Goal: Information Seeking & Learning: Learn about a topic

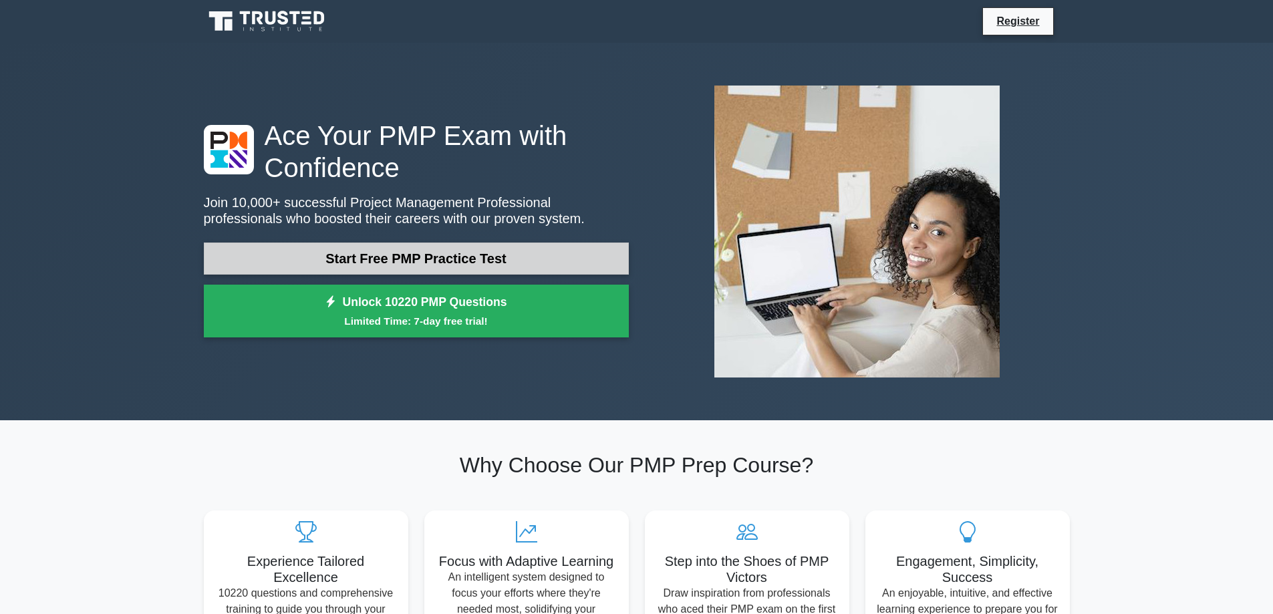
click at [409, 256] on link "Start Free PMP Practice Test" at bounding box center [416, 258] width 425 height 32
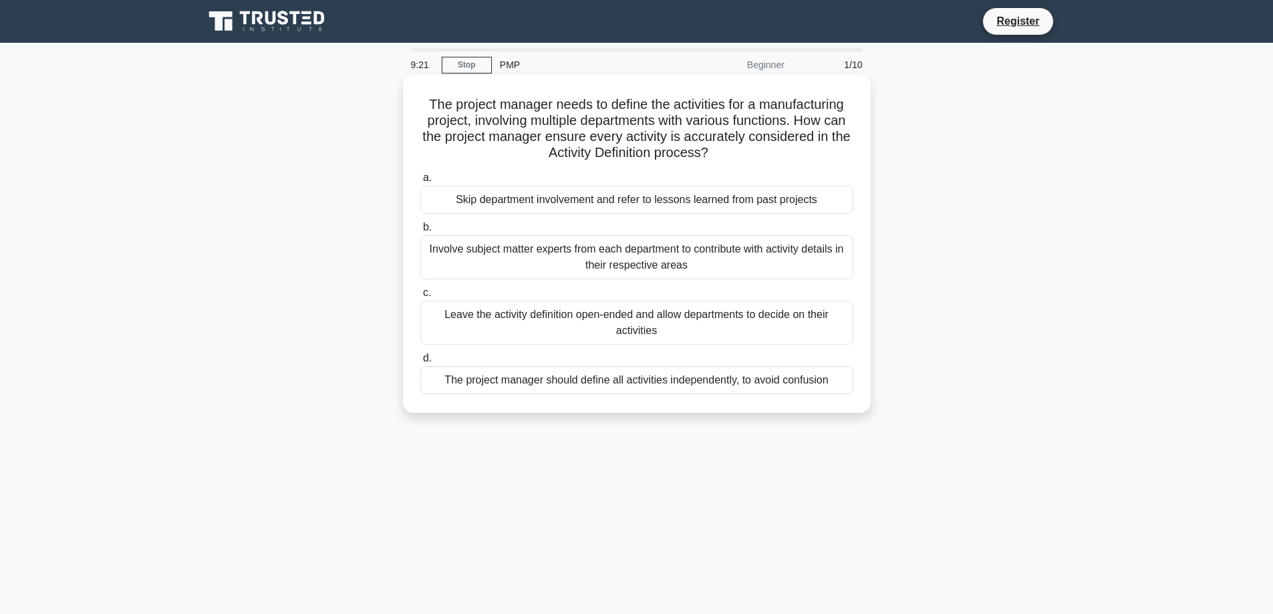
click at [623, 252] on div "Involve subject matter experts from each department to contribute with activity…" at bounding box center [636, 257] width 433 height 44
click at [420, 232] on input "b. Involve subject matter experts from each department to contribute with activ…" at bounding box center [420, 227] width 0 height 9
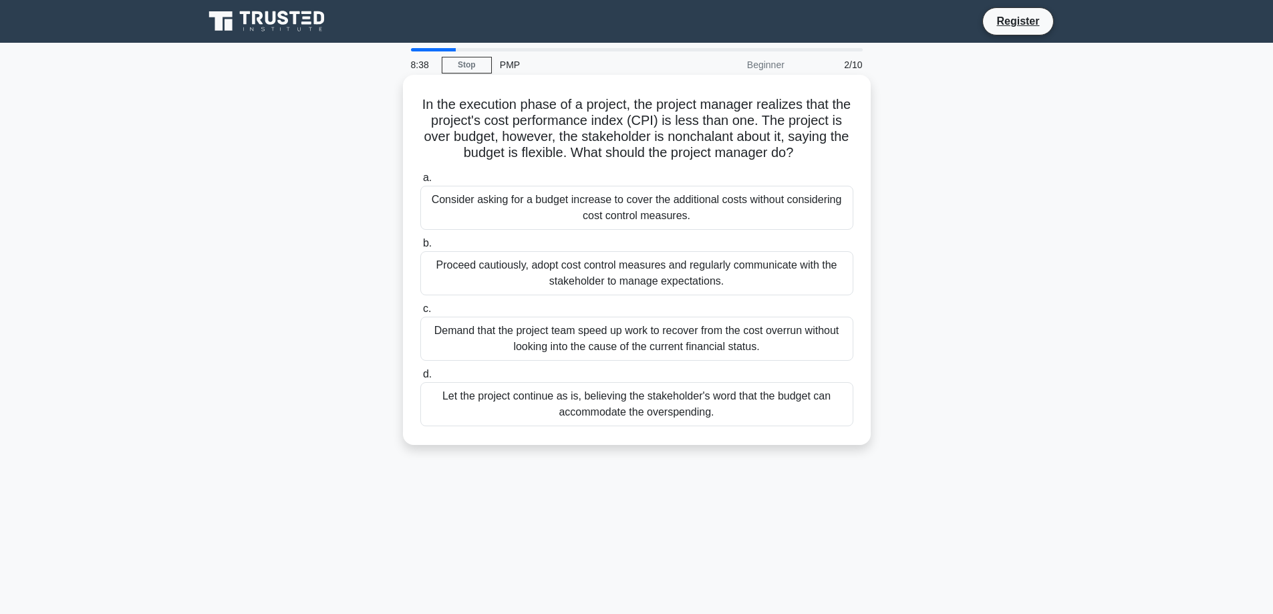
click at [634, 210] on div "Consider asking for a budget increase to cover the additional costs without con…" at bounding box center [636, 208] width 433 height 44
click at [420, 182] on input "a. Consider asking for a budget increase to cover the additional costs without …" at bounding box center [420, 178] width 0 height 9
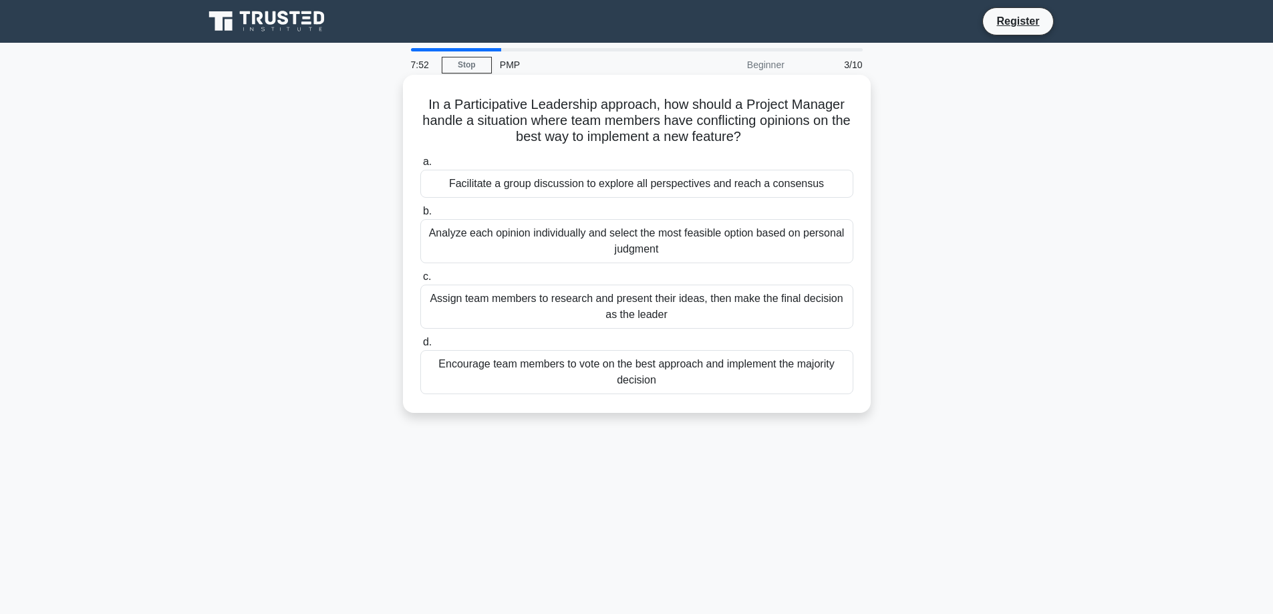
click at [718, 180] on div "Facilitate a group discussion to explore all perspectives and reach a consensus" at bounding box center [636, 184] width 433 height 28
click at [420, 166] on input "a. Facilitate a group discussion to explore all perspectives and reach a consen…" at bounding box center [420, 162] width 0 height 9
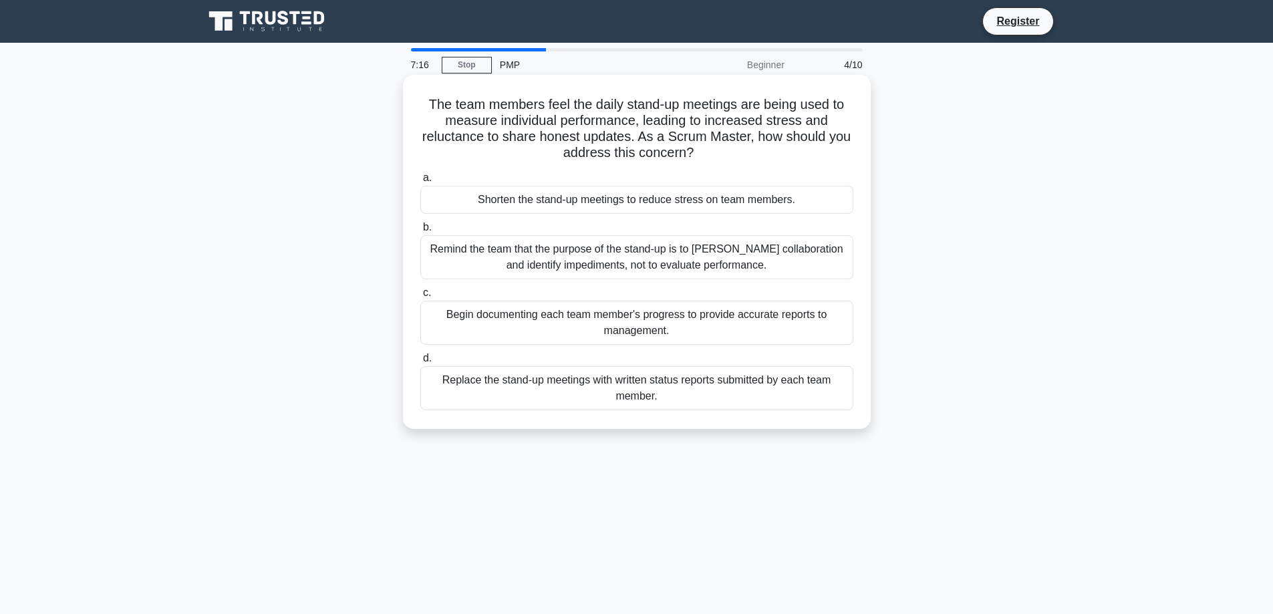
click at [716, 256] on div "Remind the team that the purpose of the stand-up is to foster collaboration and…" at bounding box center [636, 257] width 433 height 44
click at [420, 232] on input "b. Remind the team that the purpose of the stand-up is to foster collaboration …" at bounding box center [420, 227] width 0 height 9
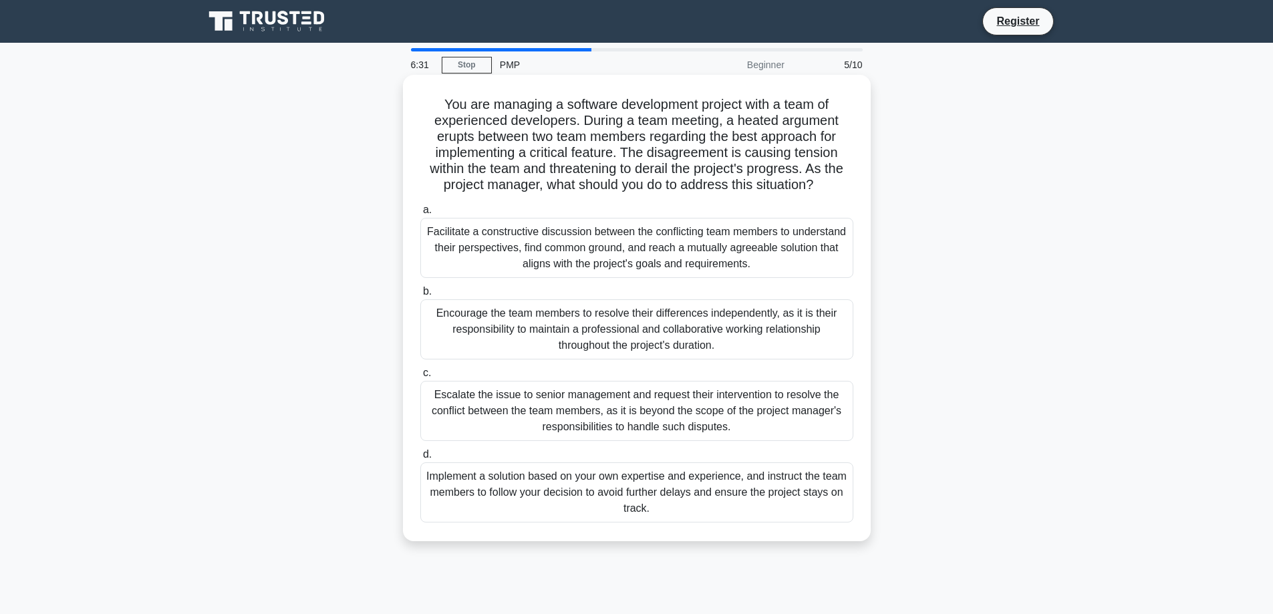
click at [667, 252] on div "Facilitate a constructive discussion between the conflicting team members to un…" at bounding box center [636, 248] width 433 height 60
click at [420, 214] on input "a. Facilitate a constructive discussion between the conflicting team members to…" at bounding box center [420, 210] width 0 height 9
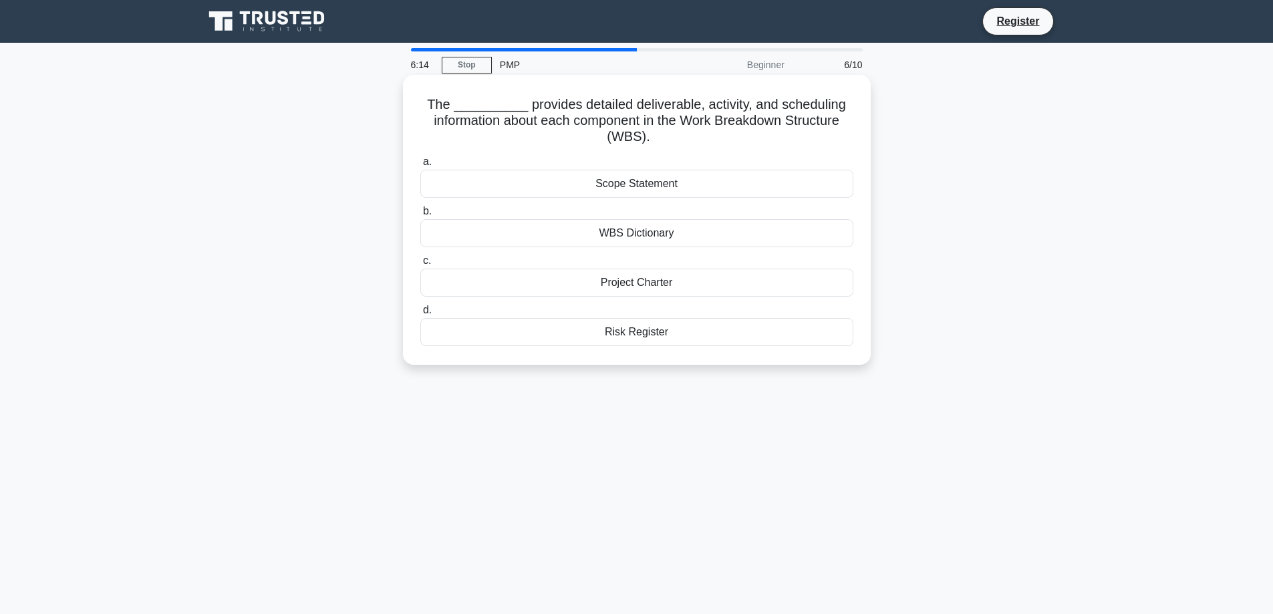
click at [668, 184] on div "Scope Statement" at bounding box center [636, 184] width 433 height 28
click at [420, 166] on input "a. Scope Statement" at bounding box center [420, 162] width 0 height 9
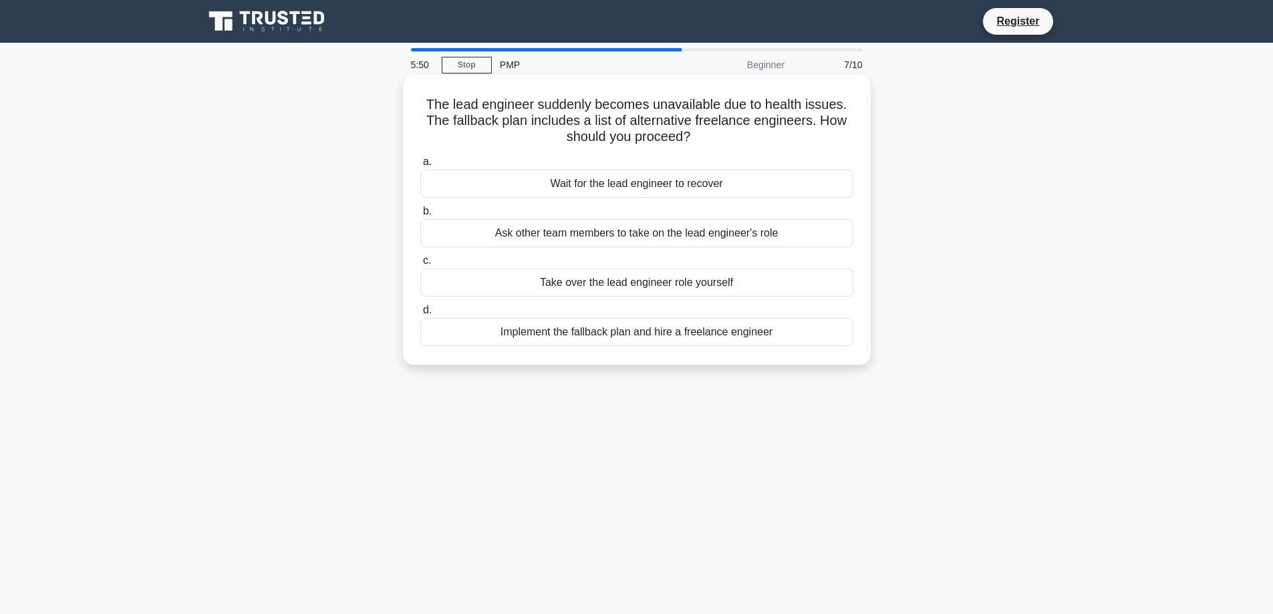
click at [683, 336] on div "Implement the fallback plan and hire a freelance engineer" at bounding box center [636, 332] width 433 height 28
click at [420, 315] on input "d. Implement the fallback plan and hire a freelance engineer" at bounding box center [420, 310] width 0 height 9
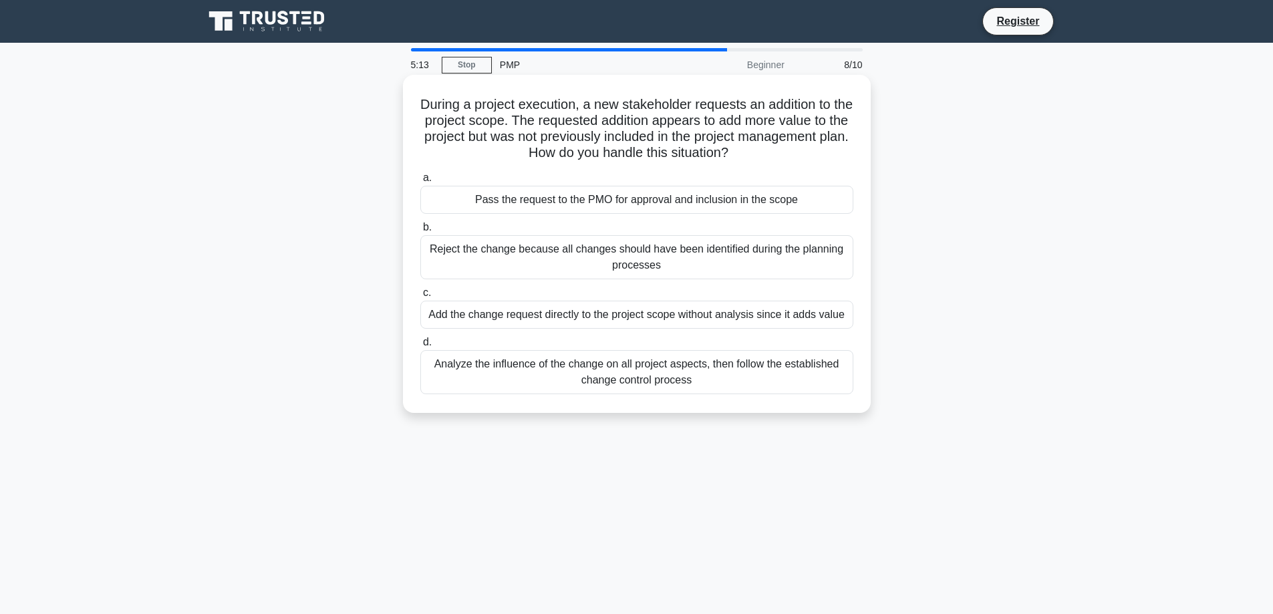
click at [673, 316] on div "Add the change request directly to the project scope without analysis since it …" at bounding box center [636, 315] width 433 height 28
click at [420, 297] on input "c. Add the change request directly to the project scope without analysis since …" at bounding box center [420, 293] width 0 height 9
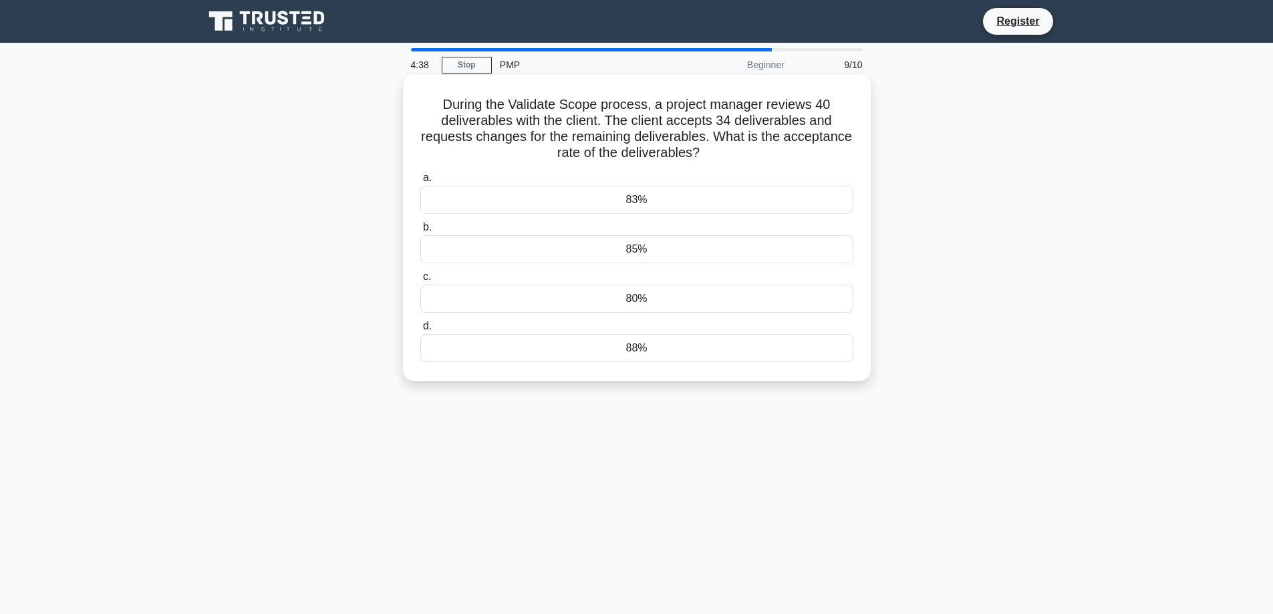
click at [657, 352] on div "88%" at bounding box center [636, 348] width 433 height 28
click at [420, 331] on input "d. 88%" at bounding box center [420, 326] width 0 height 9
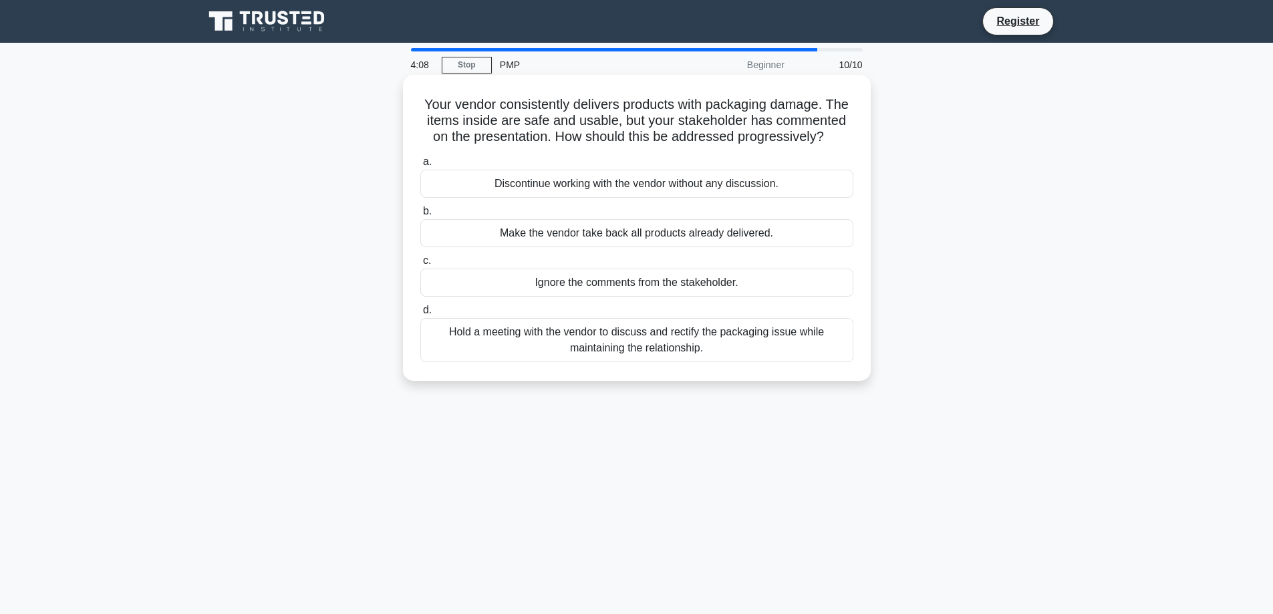
click at [671, 339] on div "Hold a meeting with the vendor to discuss and rectify the packaging issue while…" at bounding box center [636, 340] width 433 height 44
click at [420, 315] on input "d. Hold a meeting with the vendor to discuss and rectify the packaging issue wh…" at bounding box center [420, 310] width 0 height 9
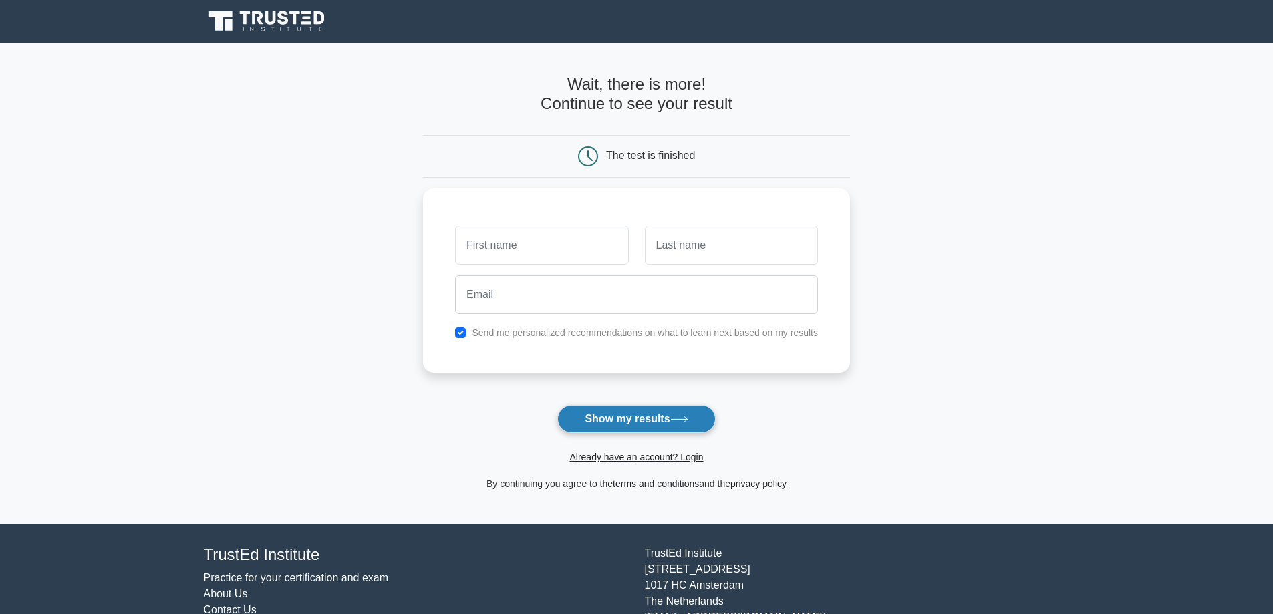
click at [658, 417] on button "Show my results" at bounding box center [636, 419] width 158 height 28
click at [868, 412] on main "Wait, there is more! Continue to see your result The test is finished and the" at bounding box center [636, 283] width 1273 height 481
click at [672, 154] on div "The test is finished" at bounding box center [650, 155] width 89 height 11
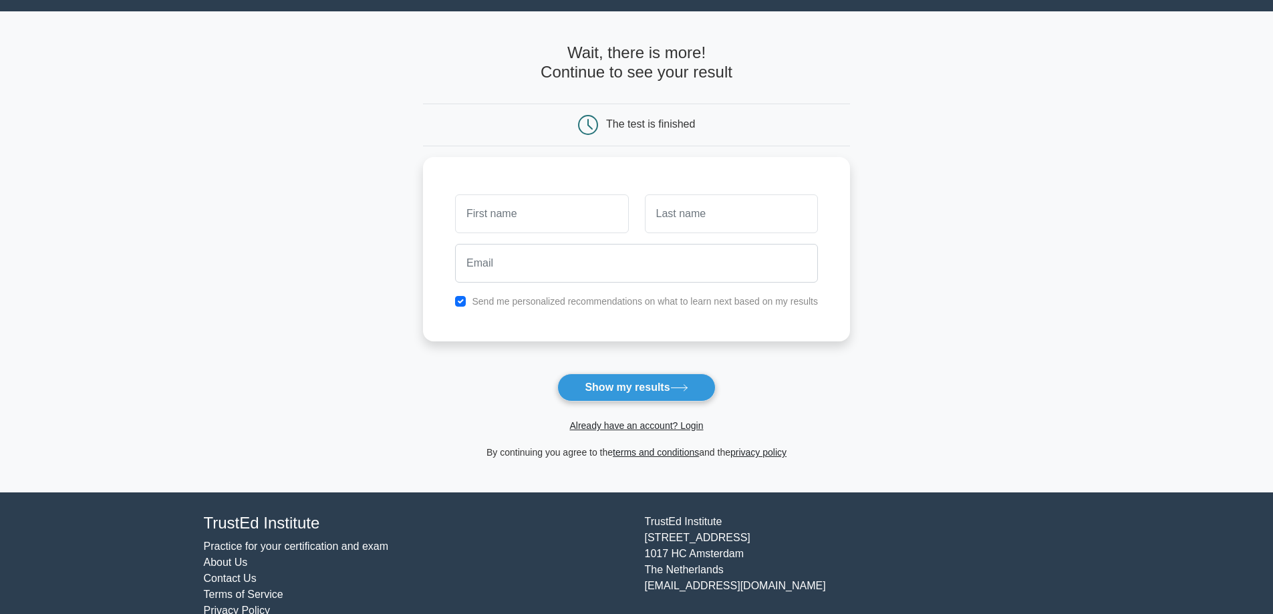
scroll to position [58, 0]
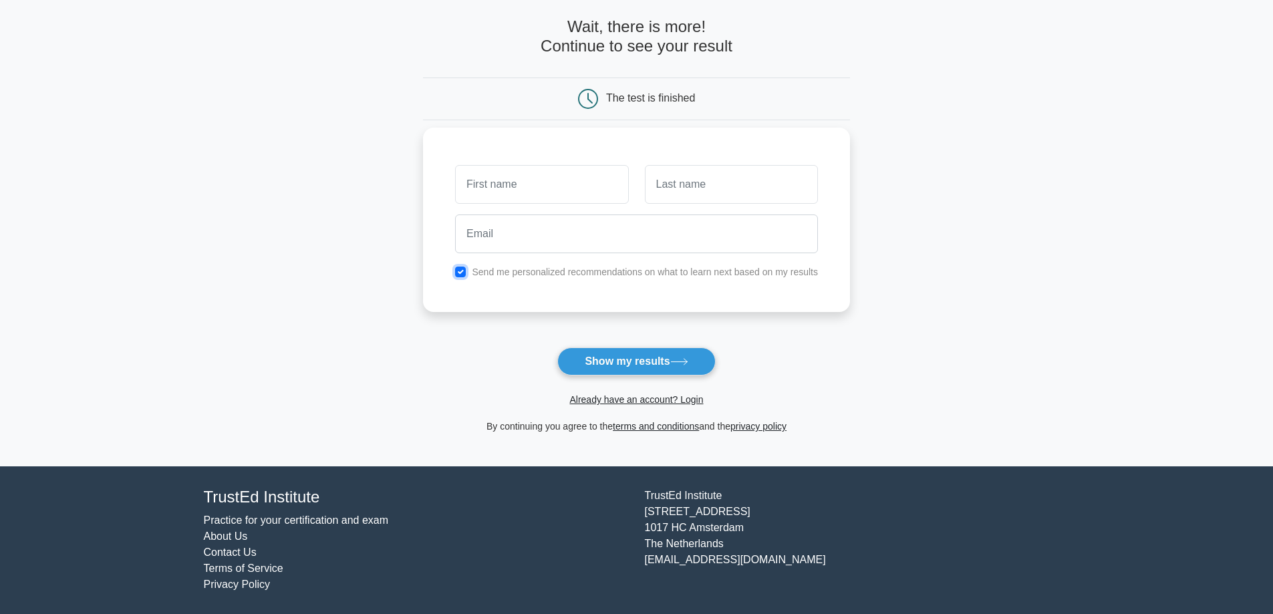
click at [463, 269] on input "checkbox" at bounding box center [460, 272] width 11 height 11
click at [456, 270] on input "checkbox" at bounding box center [460, 272] width 11 height 11
checkbox input "true"
click at [523, 194] on input "text" at bounding box center [541, 184] width 173 height 39
type input "ryan"
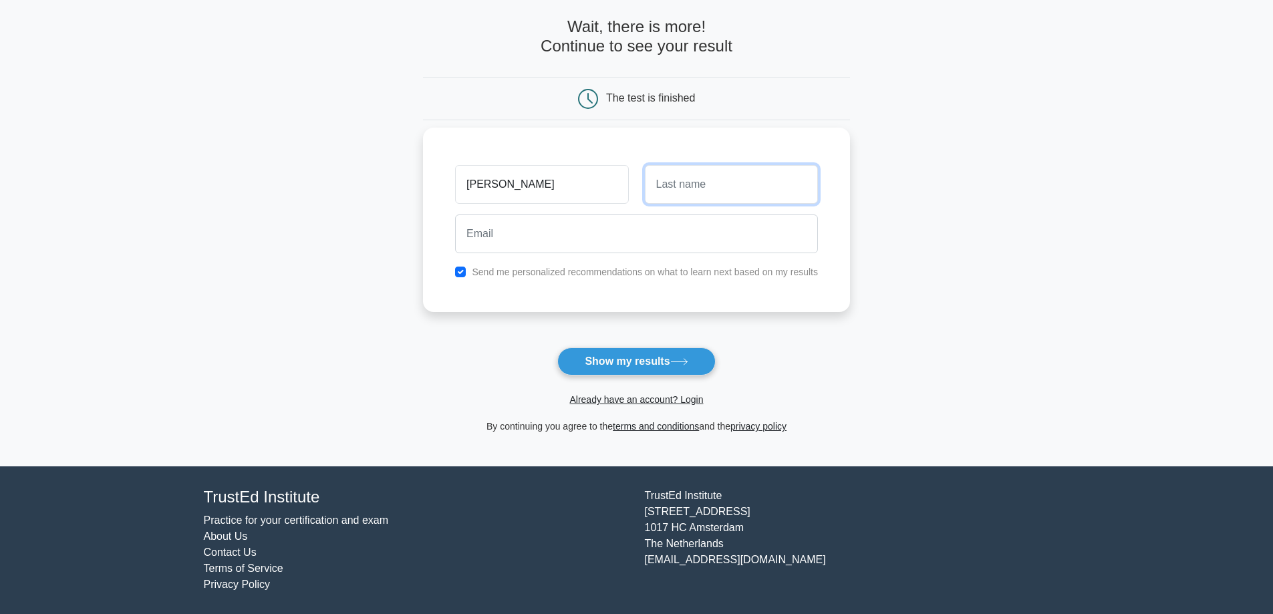
click at [686, 193] on input "text" at bounding box center [731, 184] width 173 height 39
type input "bourg"
click at [627, 240] on input "email" at bounding box center [636, 233] width 363 height 39
type input "ryan_bourg@yahoo.com"
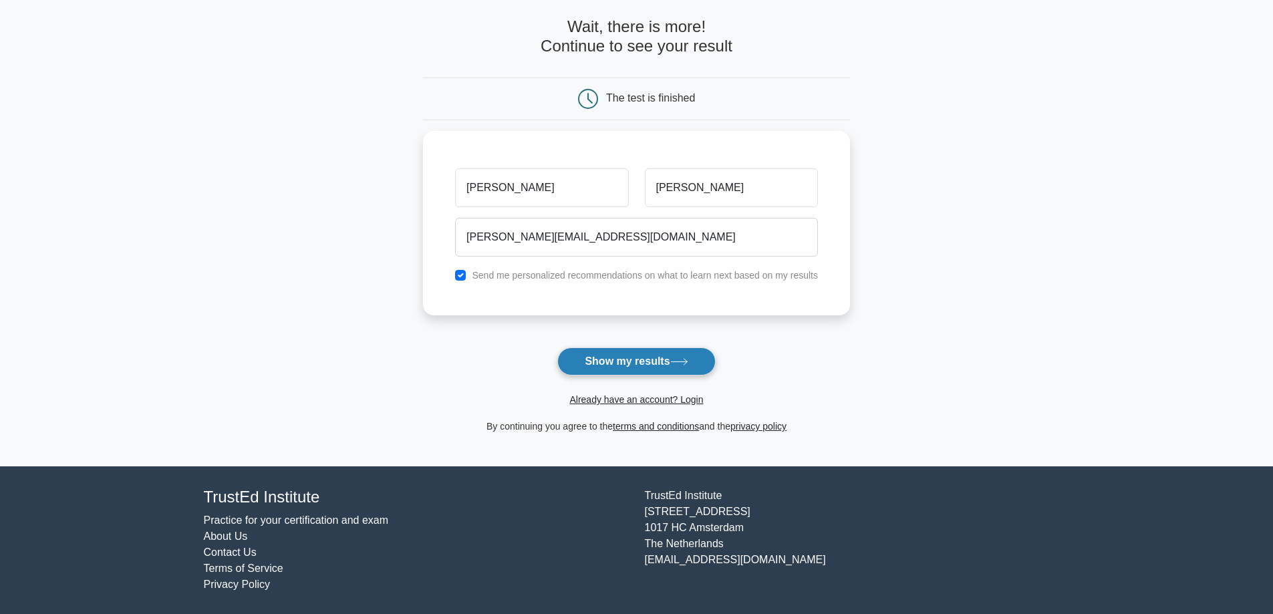
click at [652, 365] on button "Show my results" at bounding box center [636, 361] width 158 height 28
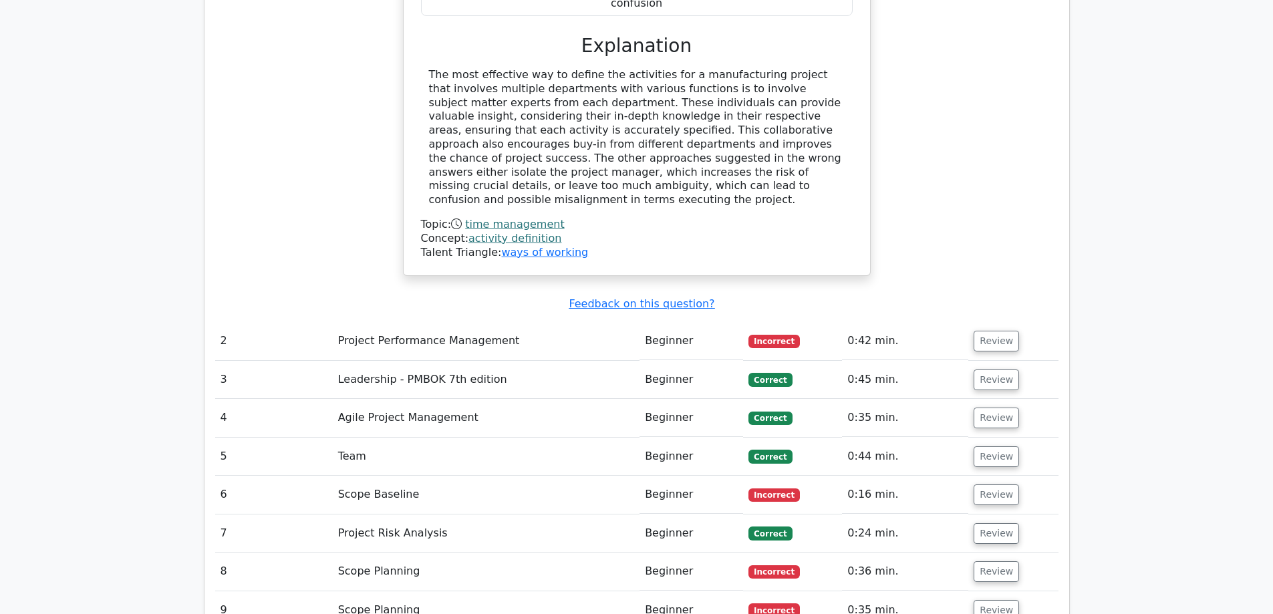
scroll to position [1603, 0]
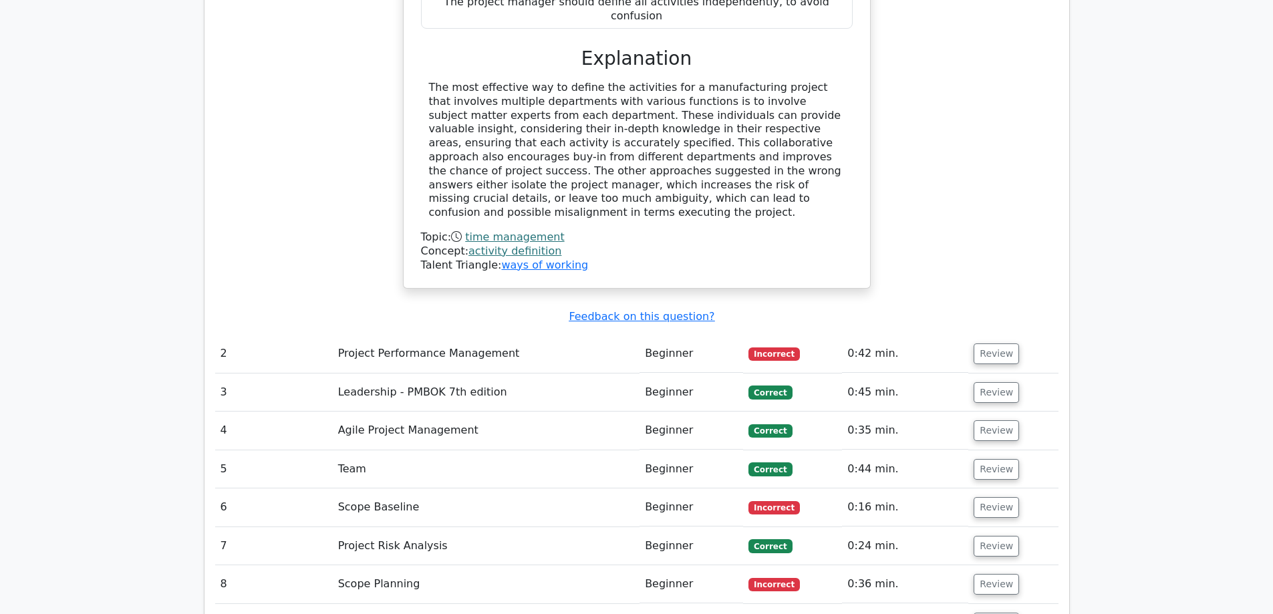
click at [468, 335] on td "Project Performance Management" at bounding box center [486, 354] width 307 height 38
click at [659, 335] on td "Beginner" at bounding box center [691, 354] width 104 height 38
click at [1003, 343] on button "Review" at bounding box center [995, 353] width 45 height 21
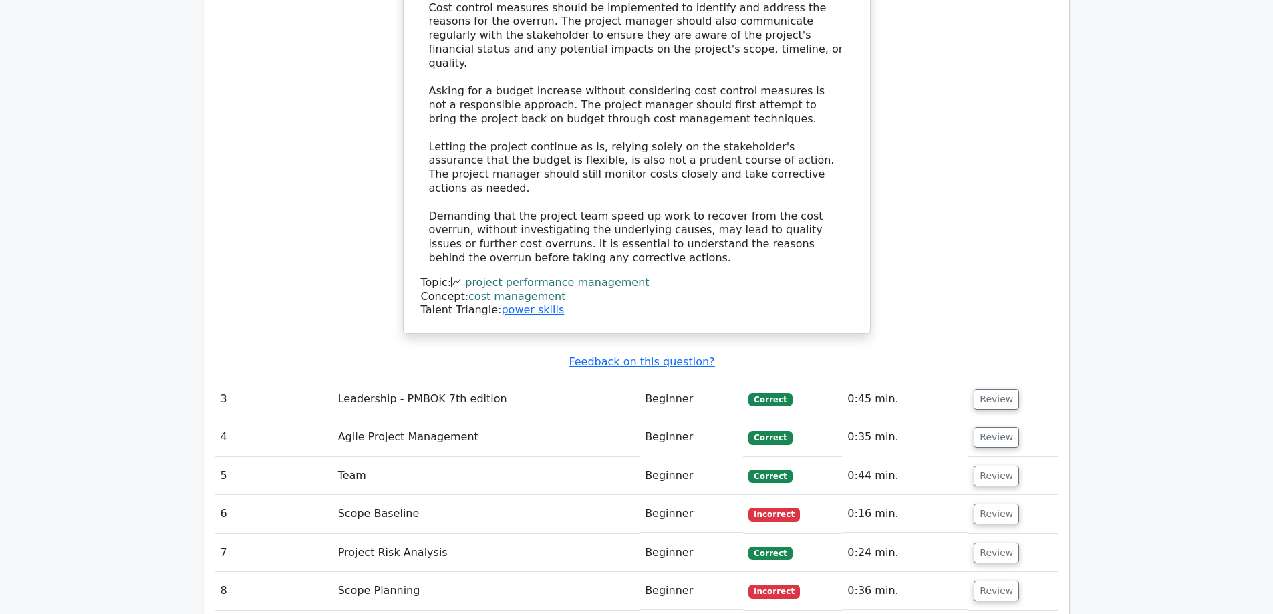
scroll to position [2472, 0]
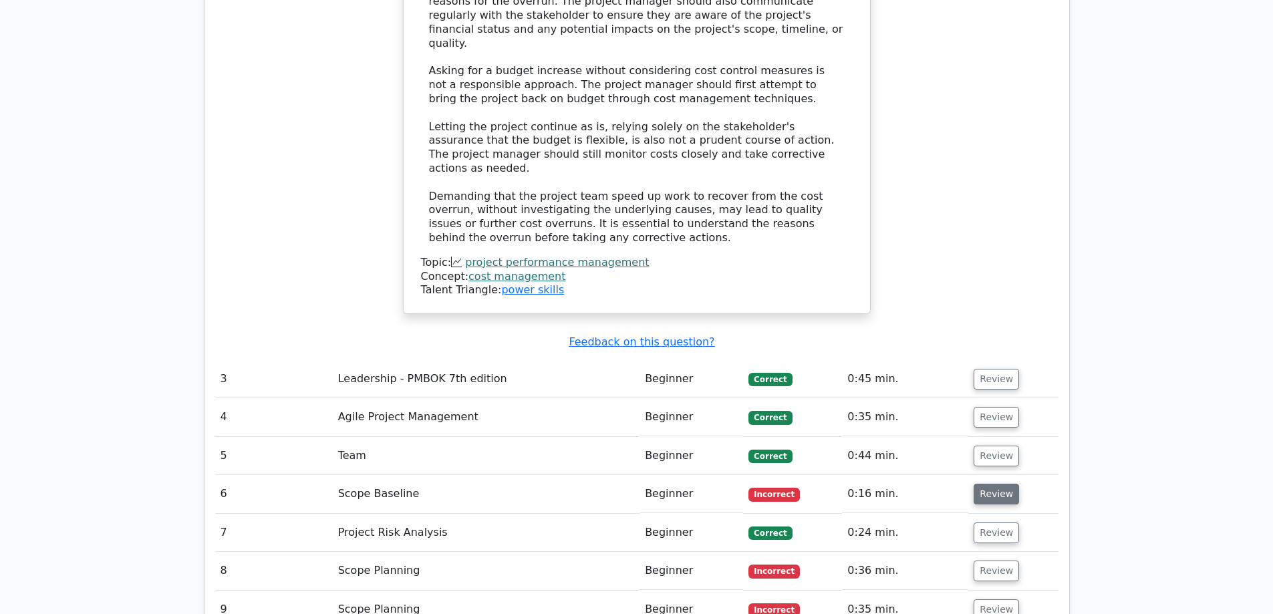
click at [985, 484] on button "Review" at bounding box center [995, 494] width 45 height 21
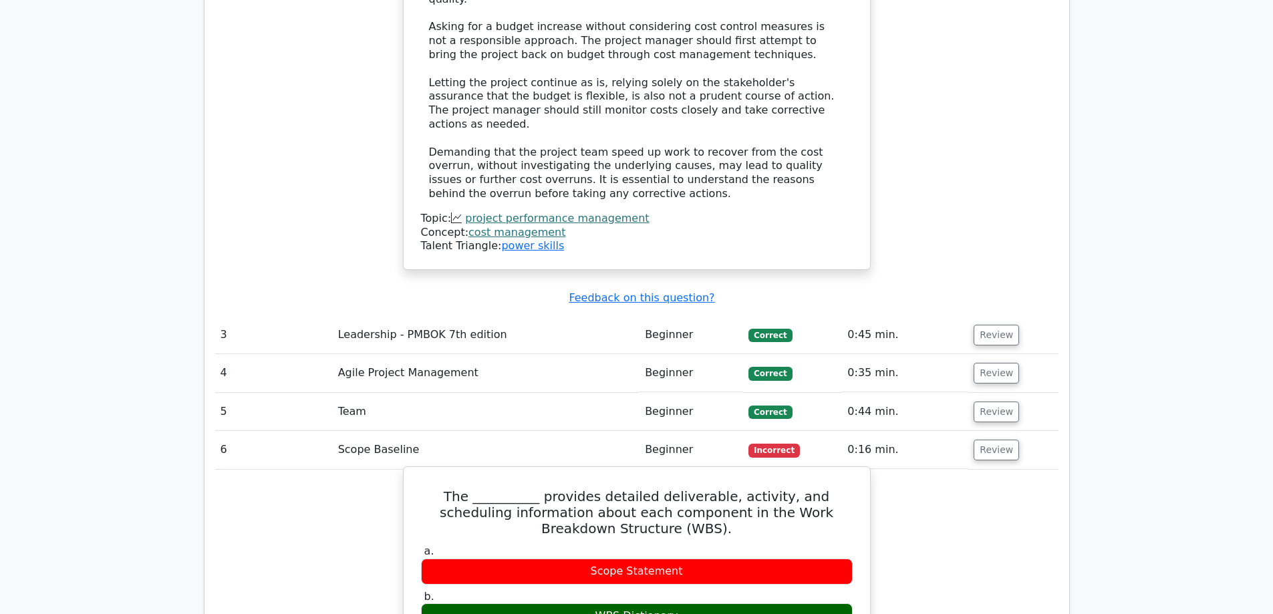
scroll to position [2539, 0]
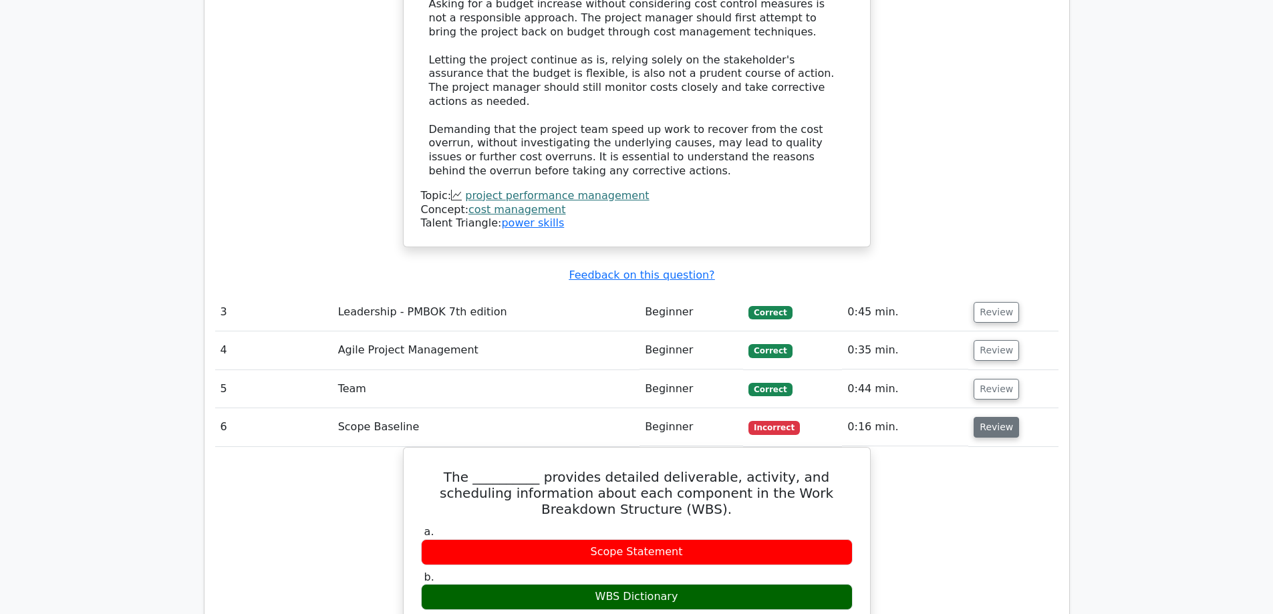
click at [985, 417] on button "Review" at bounding box center [995, 427] width 45 height 21
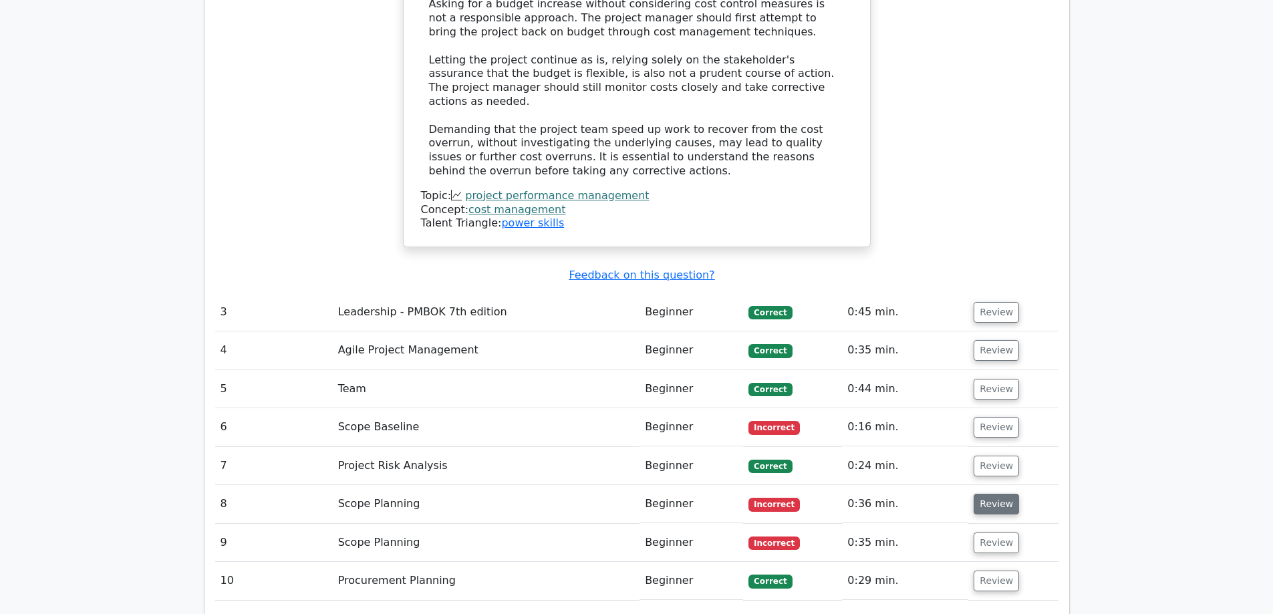
click at [998, 494] on button "Review" at bounding box center [995, 504] width 45 height 21
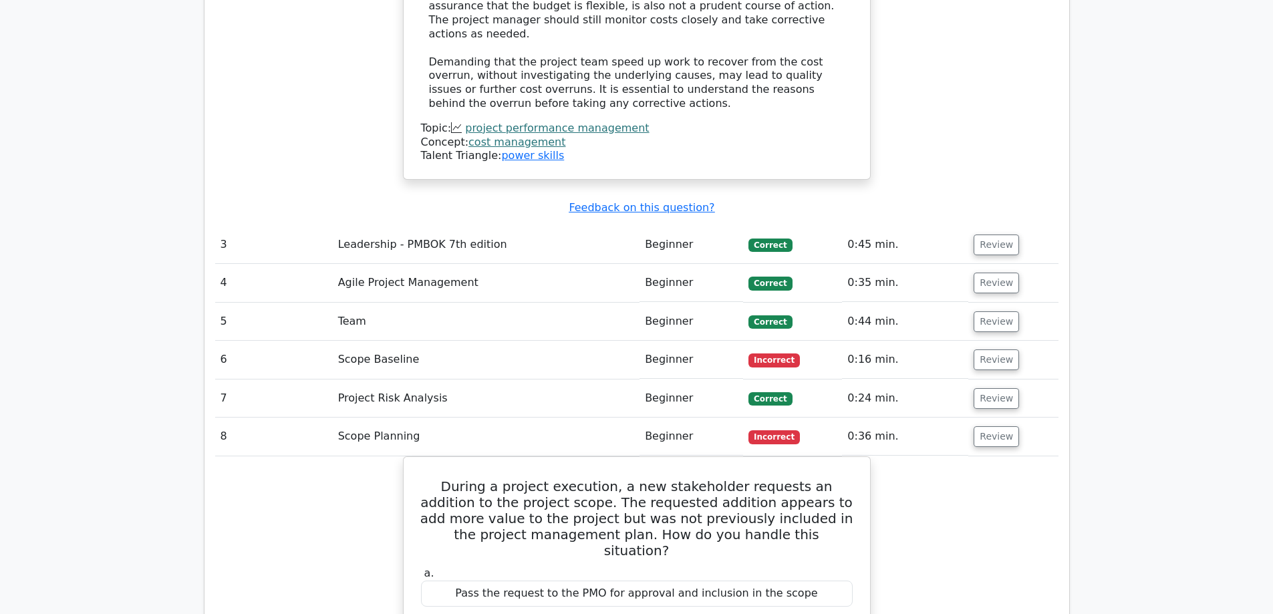
scroll to position [2605, 0]
click at [997, 427] on button "Review" at bounding box center [995, 437] width 45 height 21
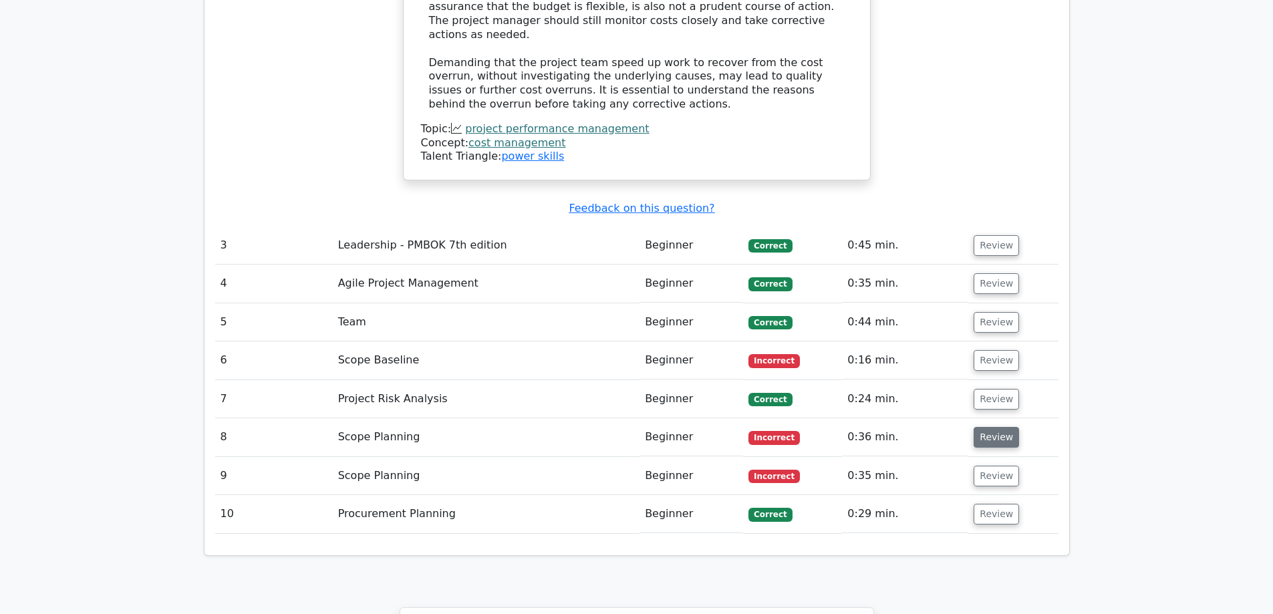
click at [997, 427] on button "Review" at bounding box center [995, 437] width 45 height 21
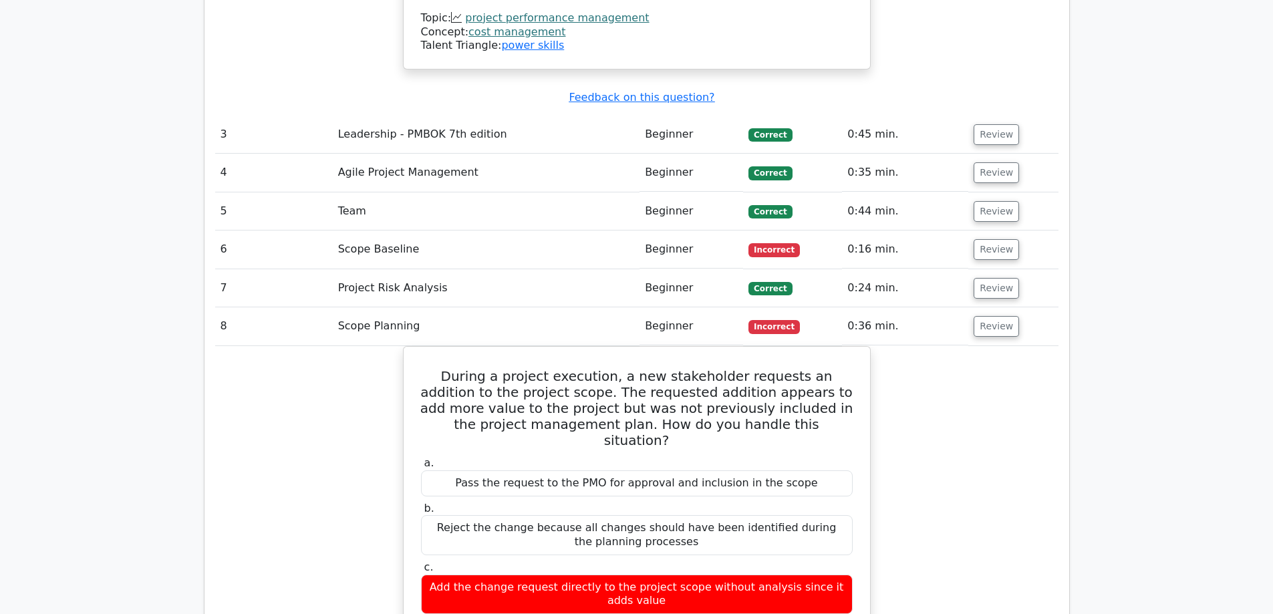
scroll to position [2739, 0]
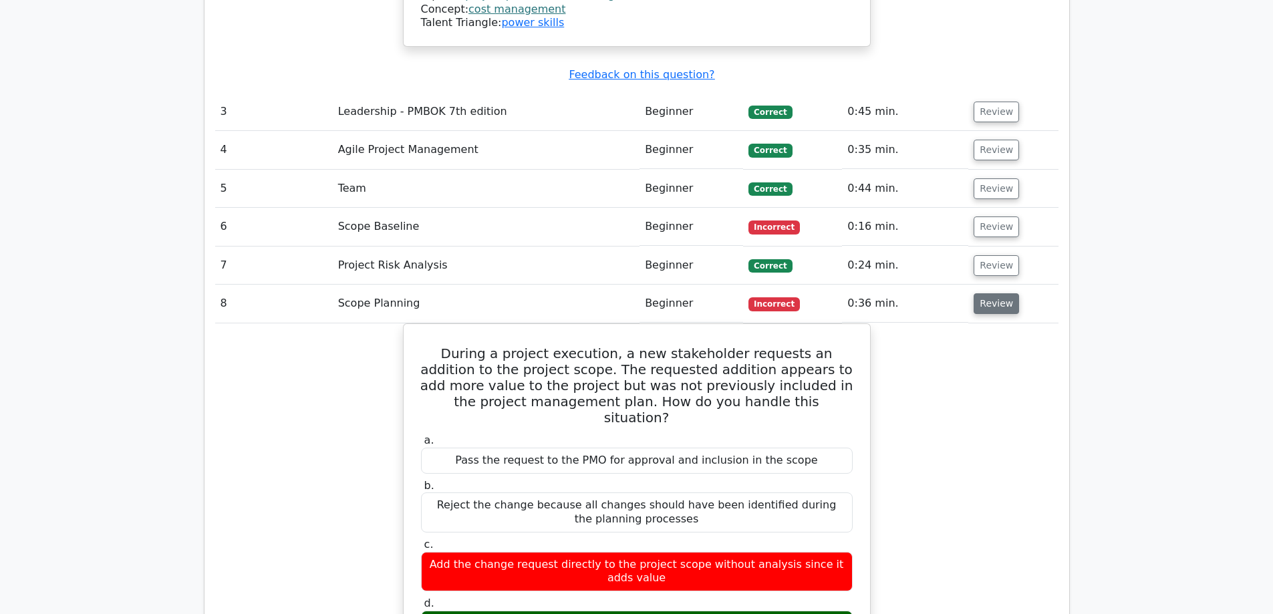
click at [996, 293] on button "Review" at bounding box center [995, 303] width 45 height 21
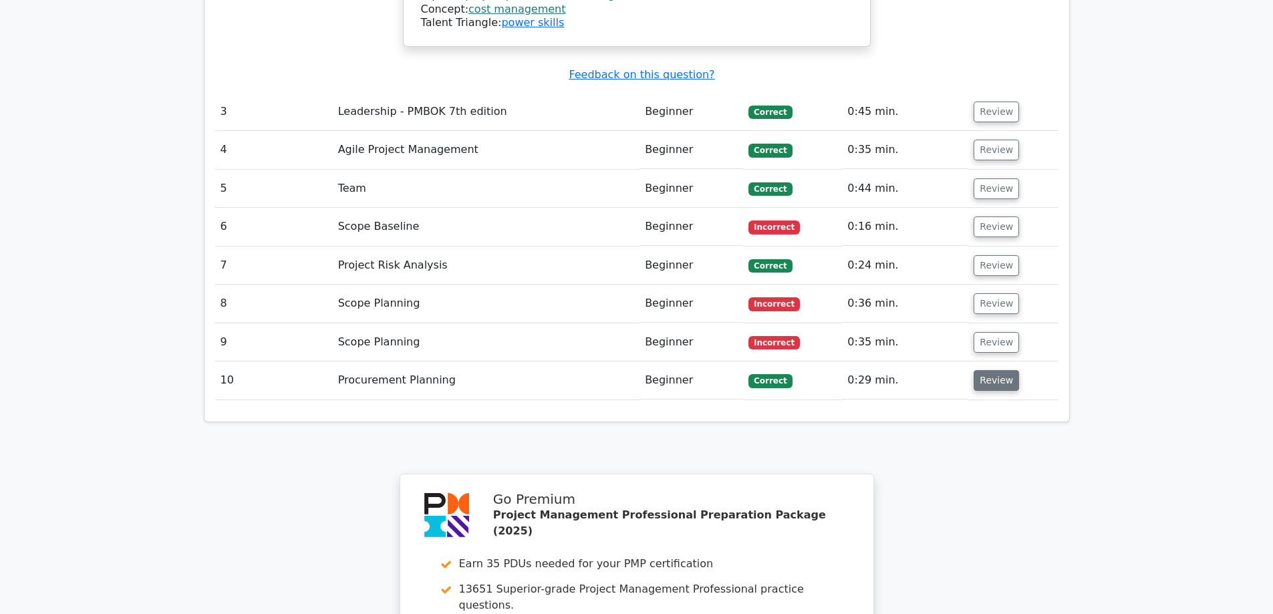
click at [1003, 370] on button "Review" at bounding box center [995, 380] width 45 height 21
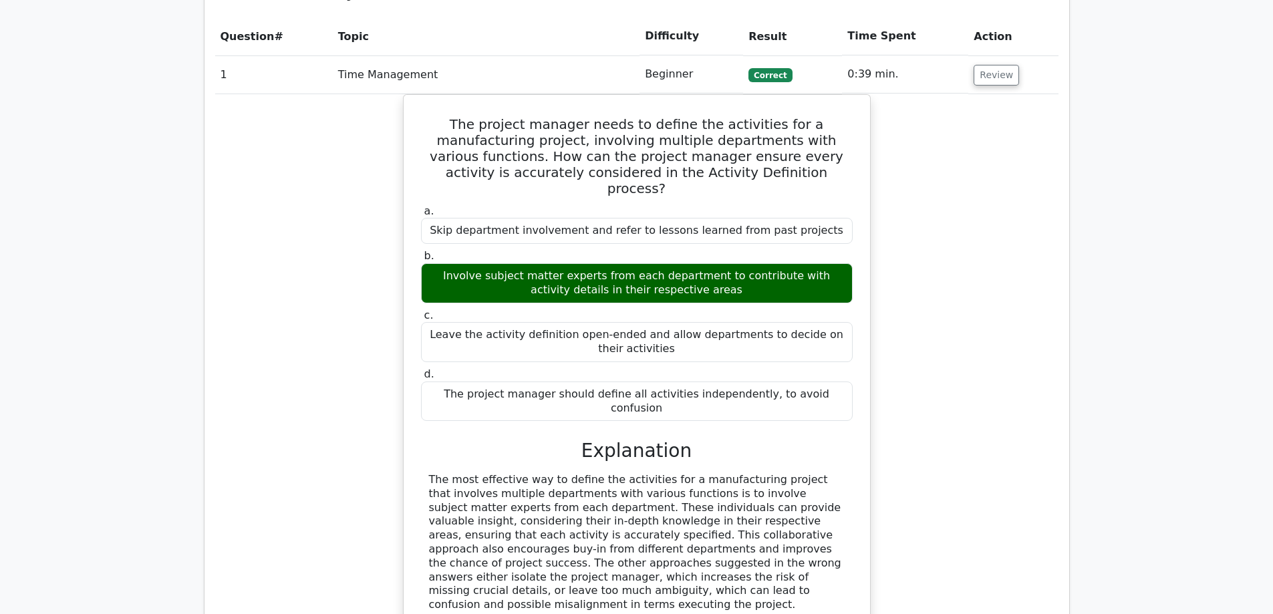
scroll to position [1069, 0]
